Goal: Task Accomplishment & Management: Manage account settings

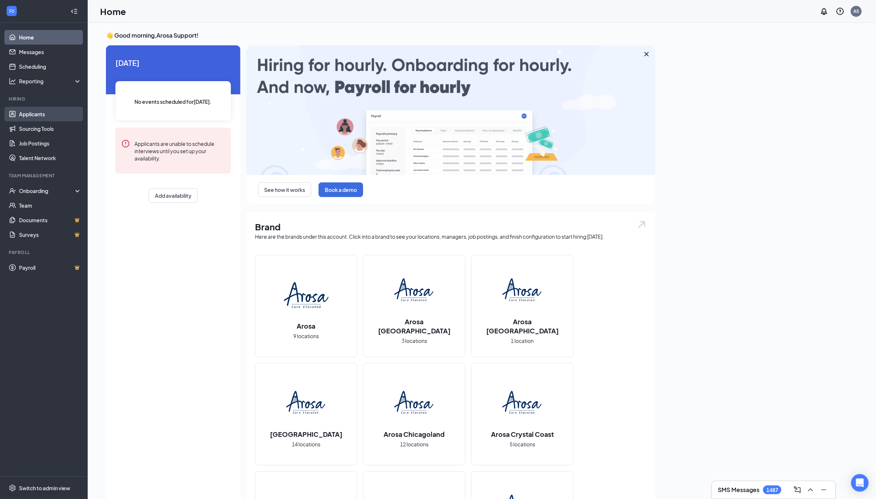
click at [24, 112] on link "Applicants" at bounding box center [50, 114] width 62 height 15
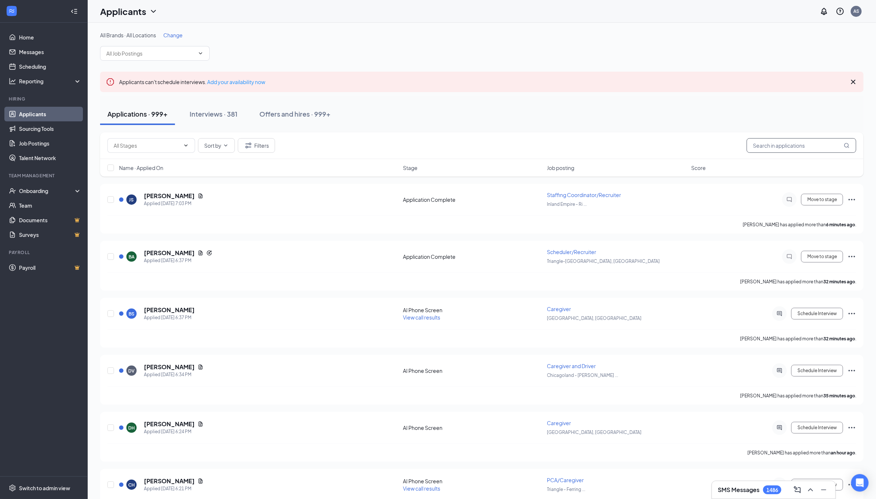
click at [778, 148] on input "text" at bounding box center [802, 145] width 110 height 15
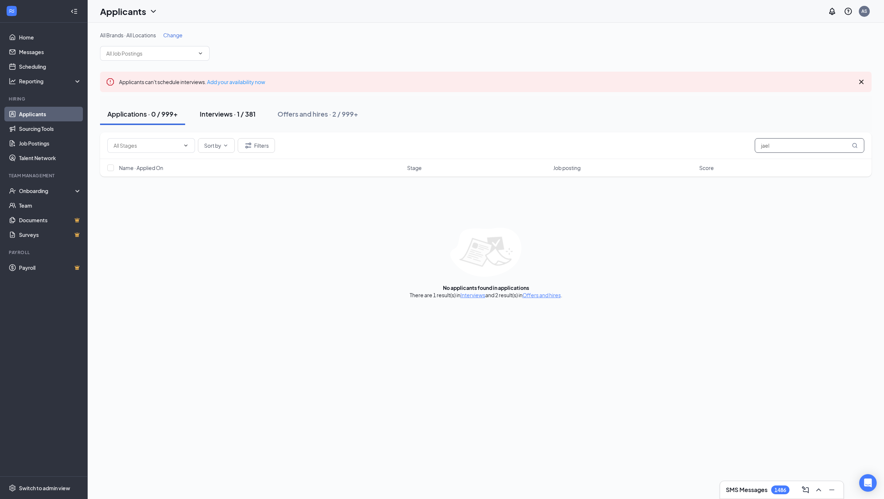
type input "jael"
click at [226, 115] on div "Interviews · 1 / 381" at bounding box center [228, 113] width 56 height 9
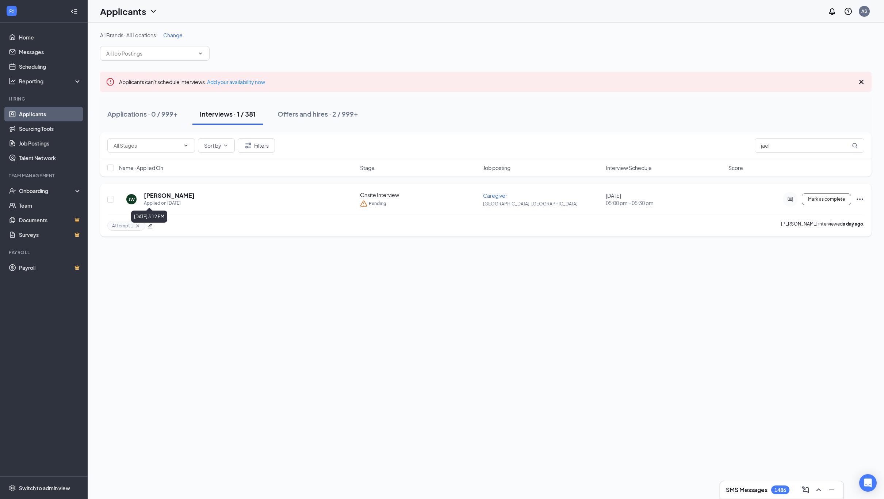
click at [171, 197] on h5 "Jaelin Williams" at bounding box center [169, 195] width 51 height 8
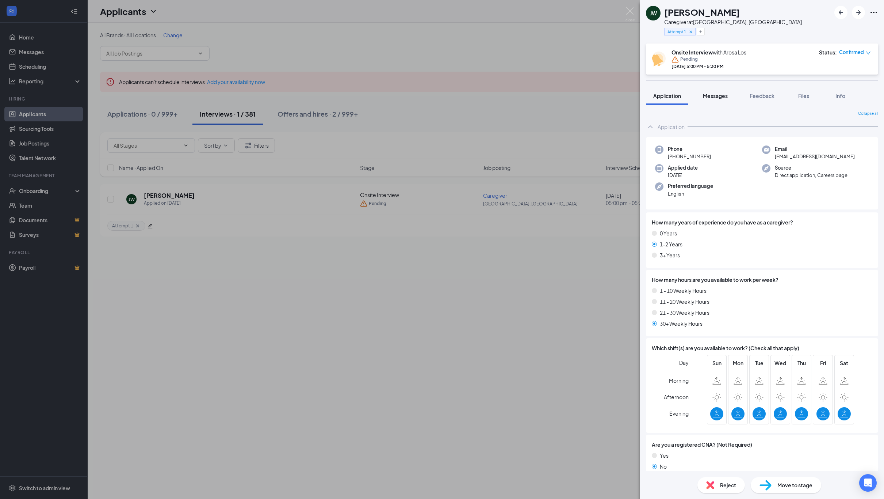
click at [720, 102] on button "Messages" at bounding box center [715, 96] width 39 height 18
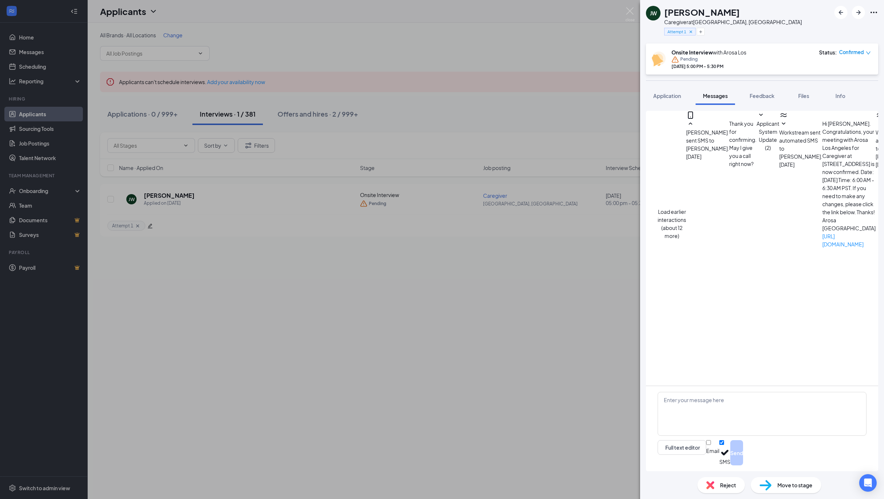
scroll to position [75, 0]
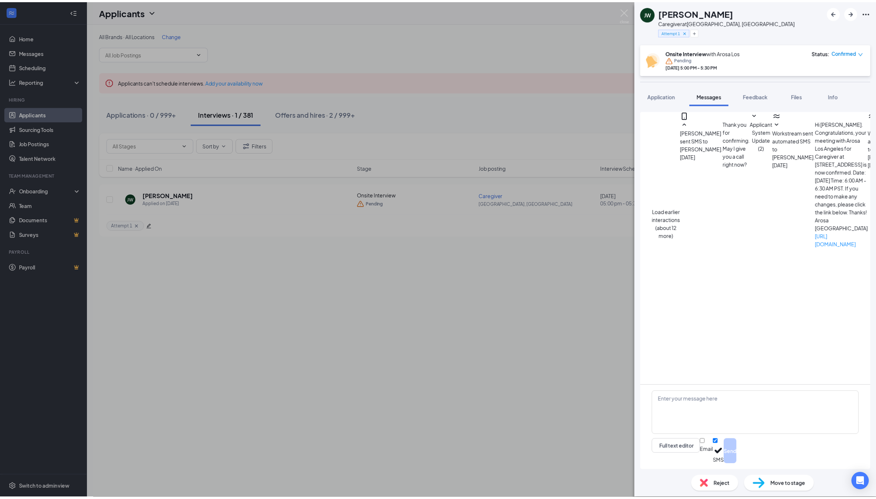
scroll to position [129, 0]
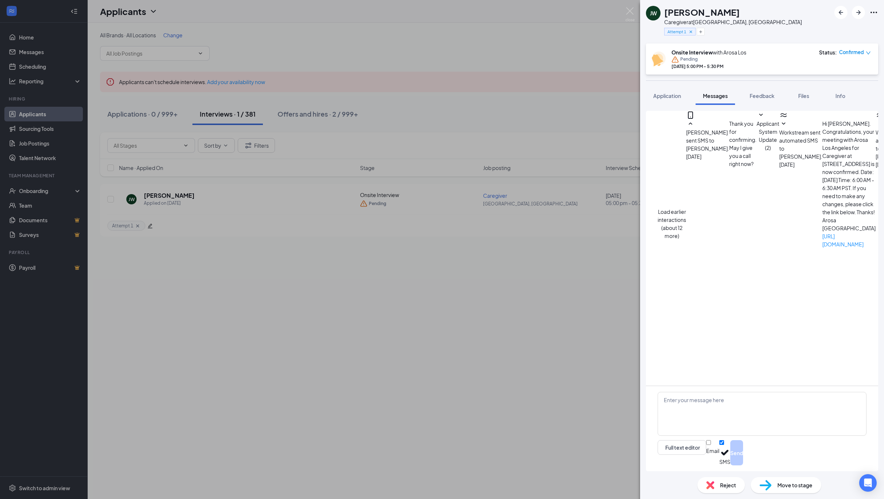
click at [876, 122] on icon "SmallChevronDown" at bounding box center [880, 123] width 9 height 9
click at [496, 261] on div "JW Jaelin Williams Caregiver at Los Angeles, CA Attempt 1 Onsite Interview with…" at bounding box center [442, 249] width 884 height 499
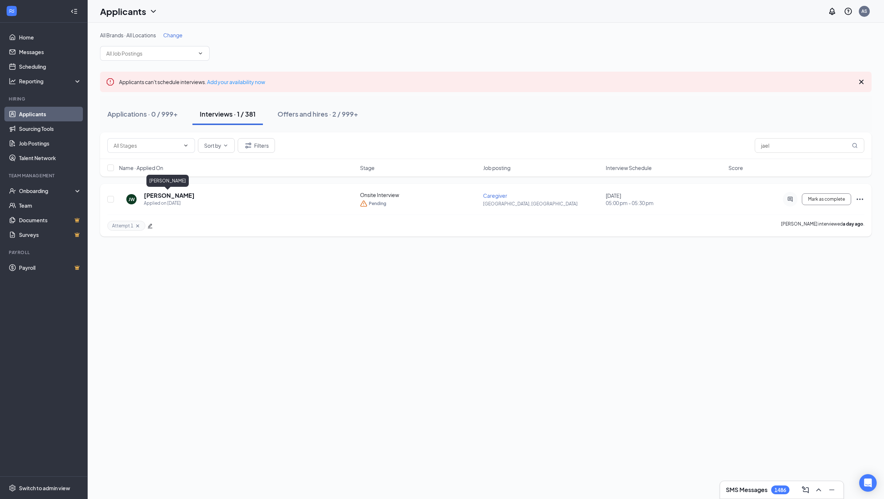
click at [174, 195] on h5 "Jaelin Williams" at bounding box center [169, 195] width 51 height 8
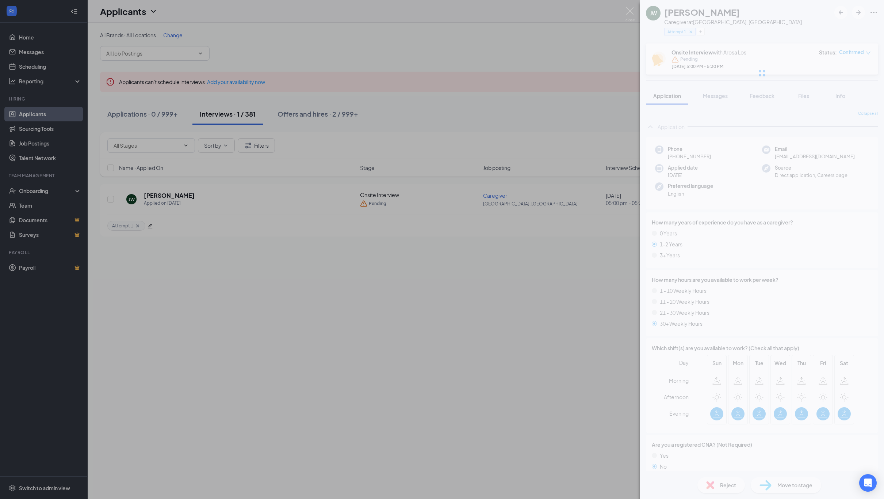
click at [400, 234] on div "JW Jaelin Williams Caregiver at Los Angeles, CA Attempt 1 Onsite Interview with…" at bounding box center [442, 249] width 884 height 499
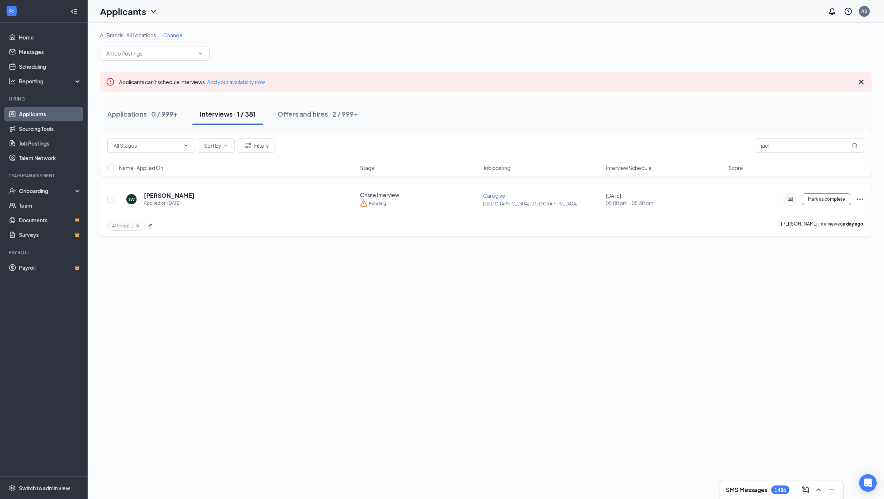
click at [498, 195] on span "Caregiver" at bounding box center [495, 195] width 24 height 7
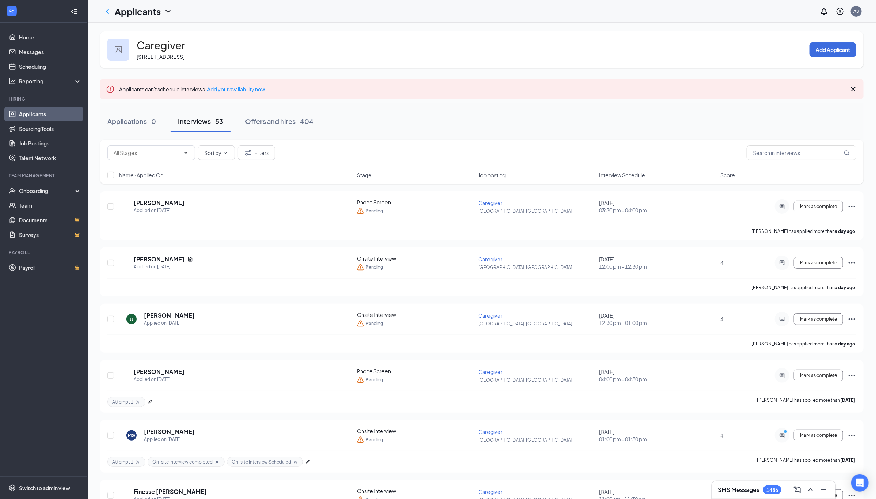
click at [188, 45] on icon "Pencil" at bounding box center [188, 45] width 0 height 0
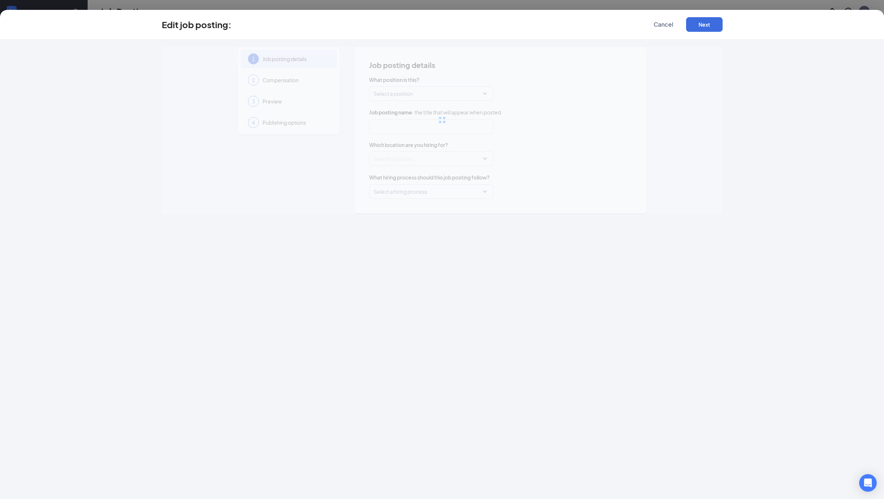
type input "Caregiver"
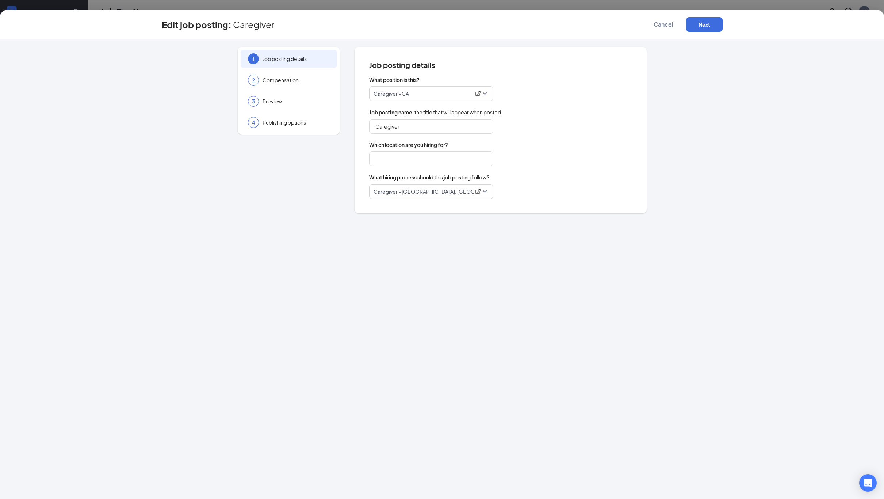
type input "Los Angeles, CA"
click at [477, 193] on icon "ExternalLink" at bounding box center [478, 192] width 6 height 6
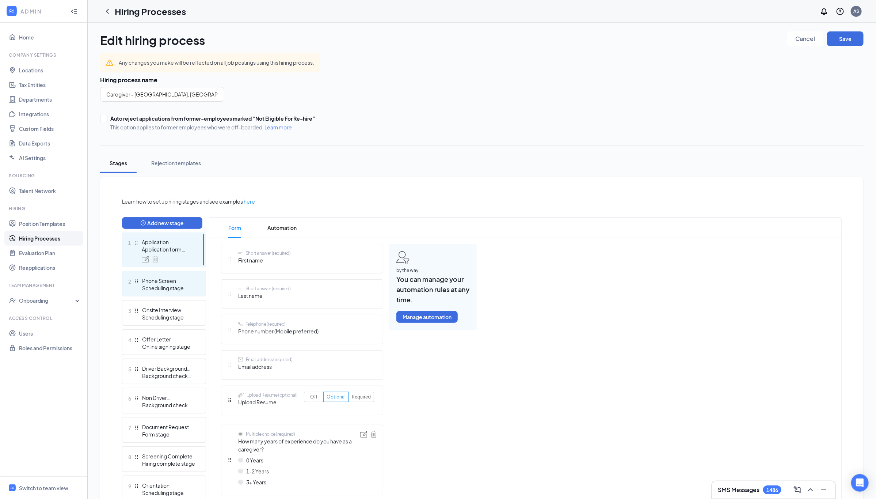
click at [173, 293] on div "2 Phone Screen Scheduling stage" at bounding box center [164, 284] width 84 height 26
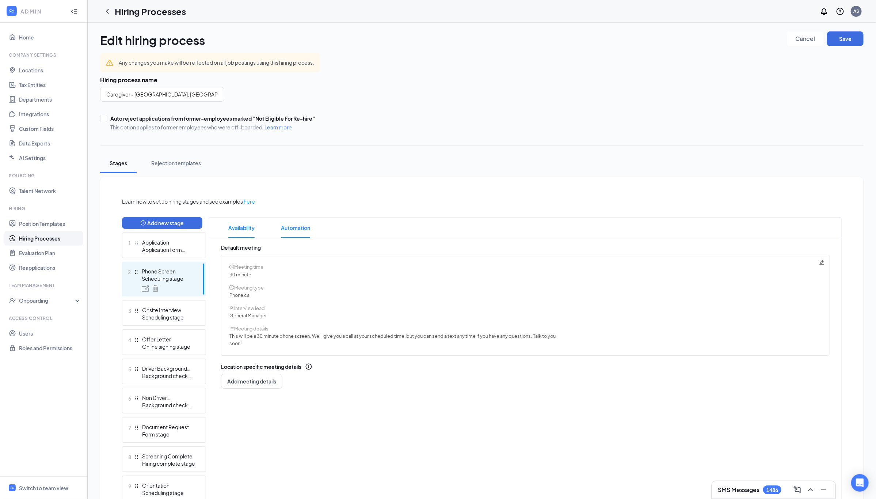
click at [288, 235] on span "Automation" at bounding box center [295, 227] width 29 height 20
